Goal: Transaction & Acquisition: Subscribe to service/newsletter

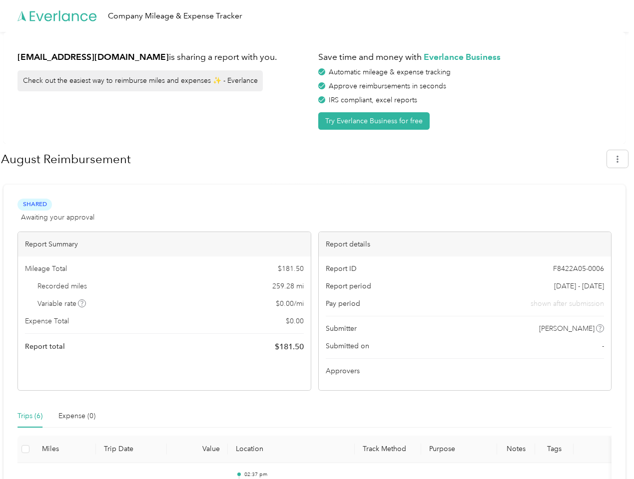
click at [319, 240] on div "Report details" at bounding box center [465, 244] width 293 height 24
click at [317, 16] on div "Company Mileage & Expense Tracker" at bounding box center [314, 16] width 629 height 32
click at [376, 121] on button "Try Everlance Business for free" at bounding box center [373, 120] width 111 height 17
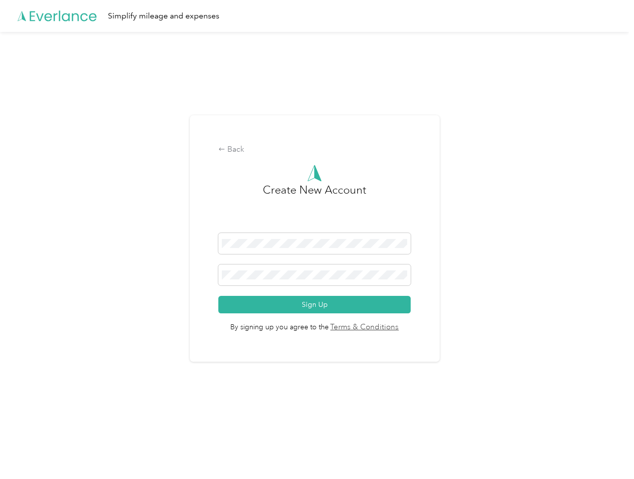
click at [303, 159] on div "Back Create New Account Sign Up By signing up you agree to the Terms & Conditio…" at bounding box center [315, 238] width 250 height 247
click at [622, 159] on div "Back Create New Account Sign Up By signing up you agree to the Terms & Conditio…" at bounding box center [314, 243] width 629 height 422
click at [82, 304] on div "Back Create New Account Sign Up By signing up you agree to the Terms & Conditio…" at bounding box center [314, 243] width 629 height 422
click at [393, 329] on link "Terms & Conditions" at bounding box center [364, 327] width 70 height 11
click at [30, 416] on div "Back Create New Account Sign Up By signing up you agree to the Terms & Conditio…" at bounding box center [314, 243] width 629 height 422
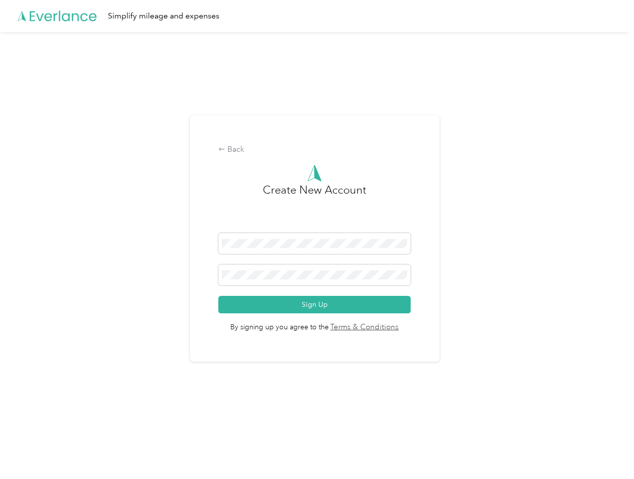
click at [77, 416] on div "Back Create New Account Sign Up By signing up you agree to the Terms & Conditio…" at bounding box center [314, 243] width 629 height 422
click at [25, 449] on div "Back Create New Account Sign Up By signing up you agree to the Terms & Conditio…" at bounding box center [314, 243] width 629 height 422
